Goal: Task Accomplishment & Management: Manage account settings

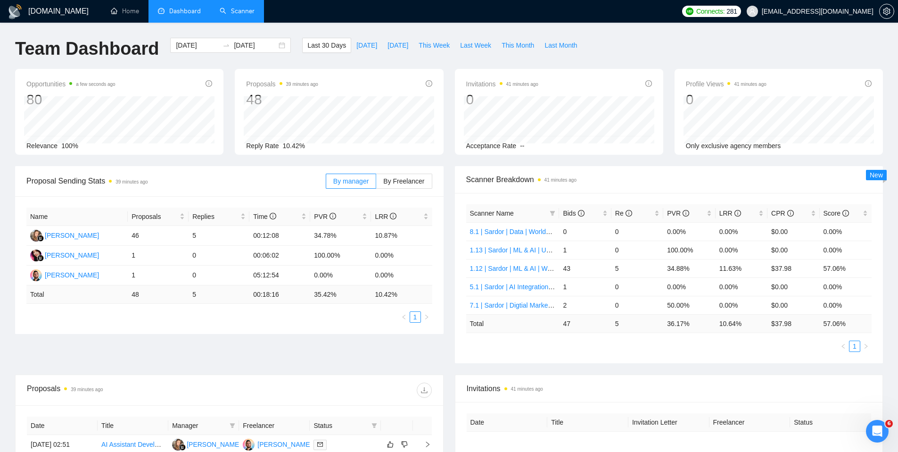
click at [228, 12] on link "Scanner" at bounding box center [237, 11] width 35 height 8
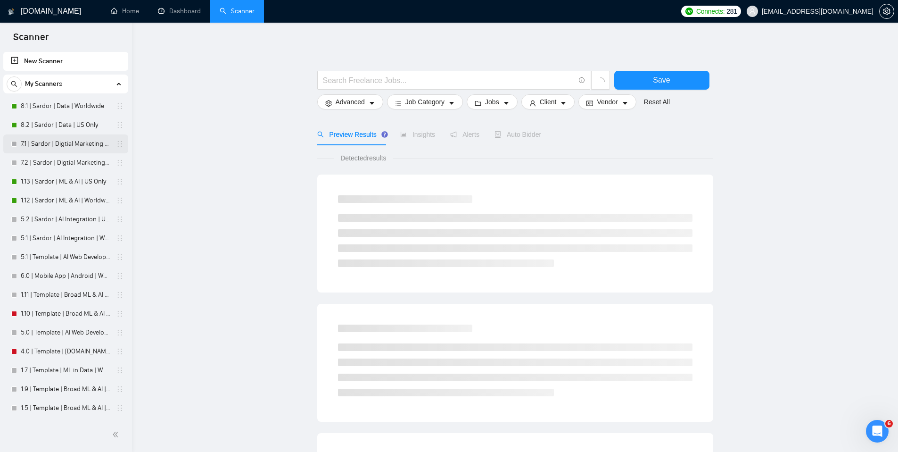
click at [53, 147] on link "7.1 | Sardor | Digtial Marketing PPC | Worldwide" at bounding box center [66, 143] width 90 height 19
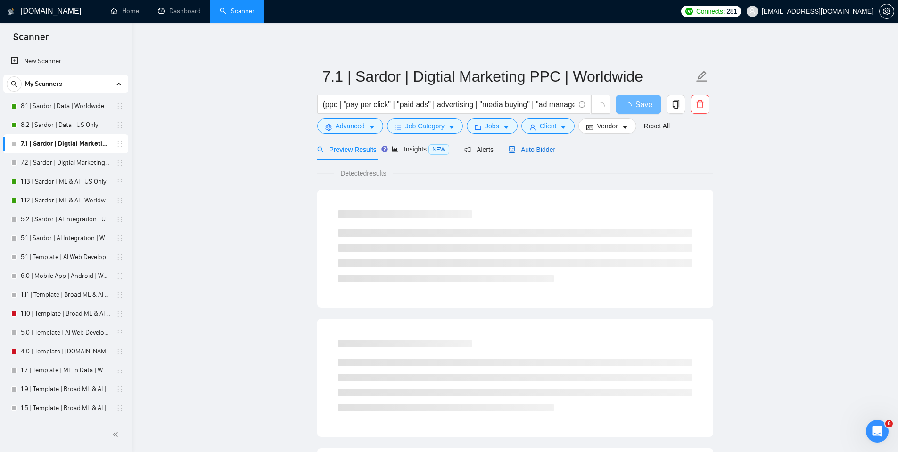
click at [538, 150] on span "Auto Bidder" at bounding box center [532, 150] width 47 height 8
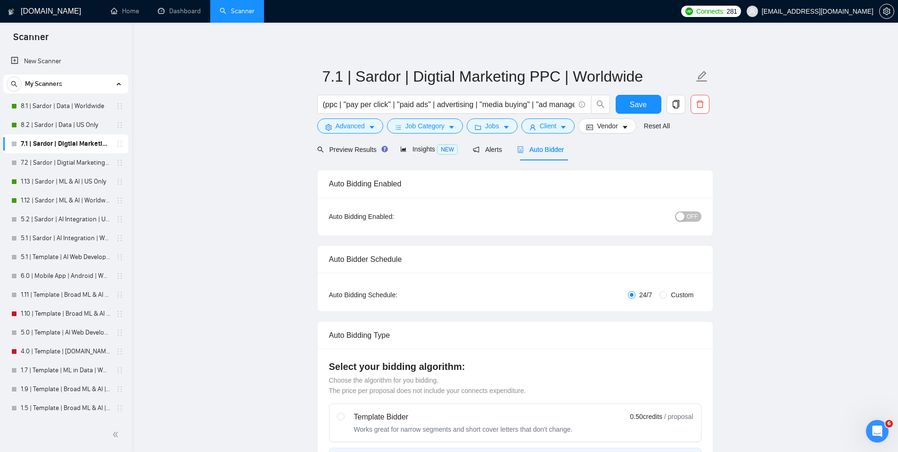
click at [683, 221] on button "OFF" at bounding box center [688, 216] width 26 height 10
click at [650, 105] on button "Save" at bounding box center [639, 104] width 46 height 19
click at [65, 159] on link "7.2 | Sardor | Digtial Marketing PPC | US Only" at bounding box center [66, 162] width 90 height 19
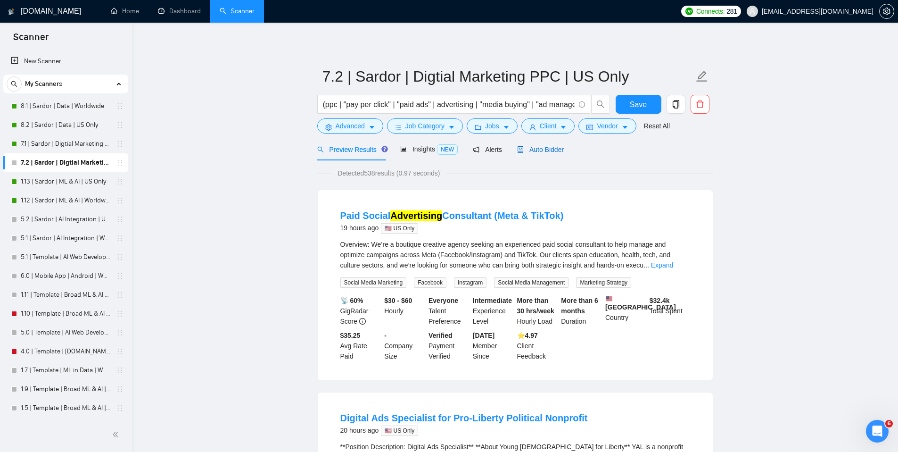
click at [527, 147] on span "Auto Bidder" at bounding box center [540, 150] width 47 height 8
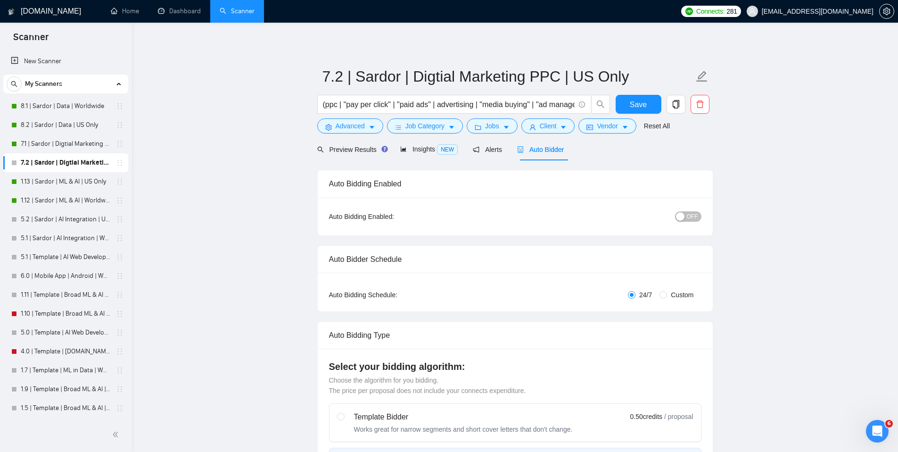
click at [691, 214] on span "OFF" at bounding box center [692, 216] width 11 height 10
click at [639, 109] on span "Save" at bounding box center [638, 105] width 17 height 12
